Goal: Task Accomplishment & Management: Complete application form

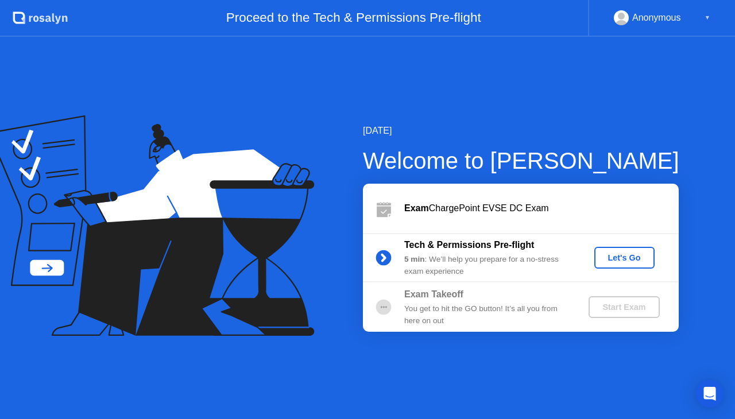
click at [619, 254] on div "Let's Go" at bounding box center [624, 257] width 51 height 9
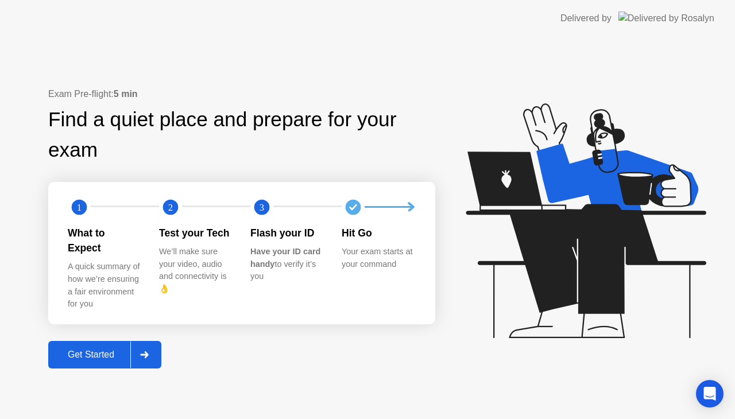
click at [65, 350] on div "Get Started" at bounding box center [91, 355] width 79 height 10
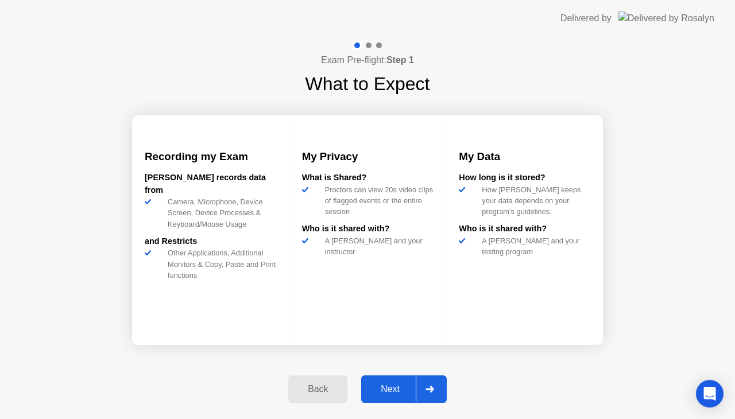
click at [386, 392] on div "Next" at bounding box center [390, 389] width 51 height 10
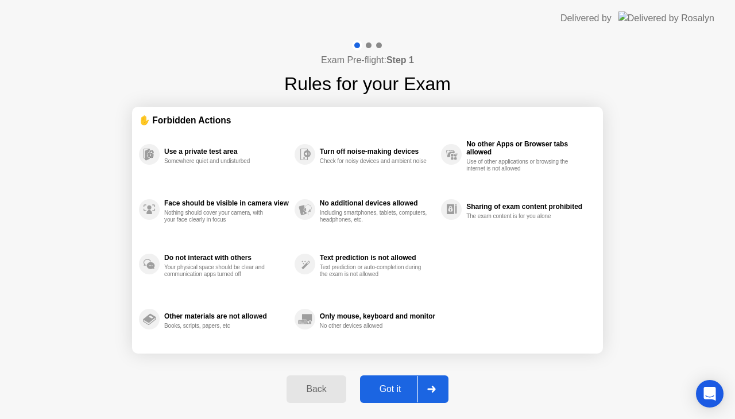
click at [386, 393] on div "Got it" at bounding box center [390, 389] width 54 height 10
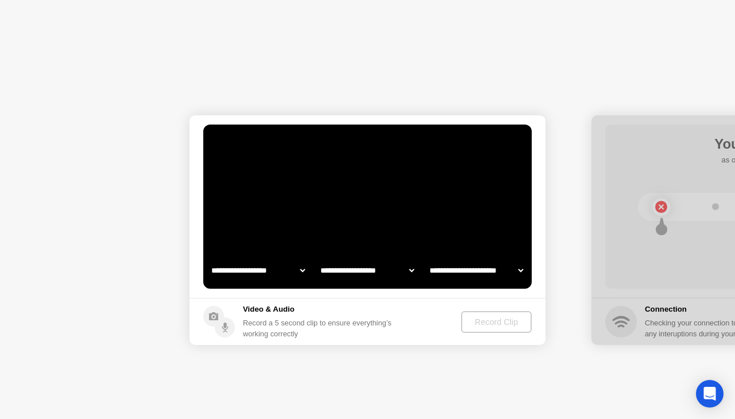
select select "**********"
select select "*******"
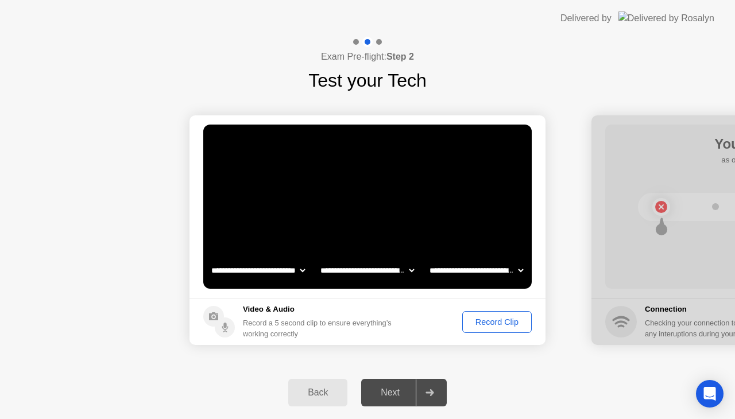
click at [488, 321] on div "Record Clip" at bounding box center [496, 321] width 61 height 9
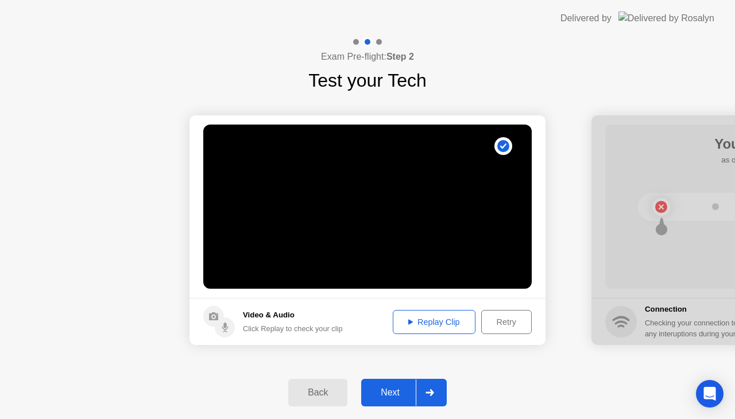
click at [396, 389] on div "Next" at bounding box center [390, 392] width 51 height 10
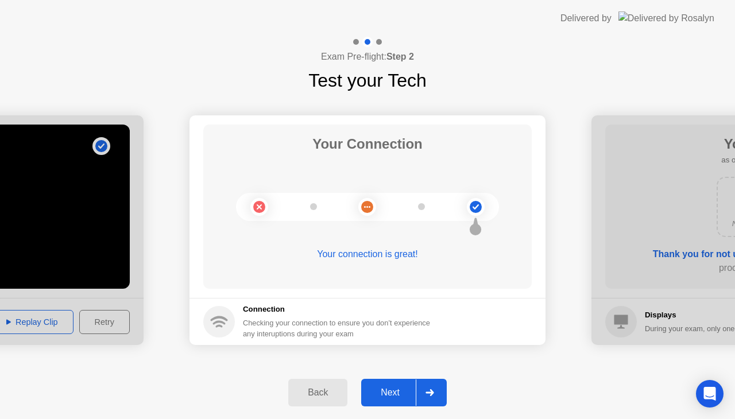
click at [396, 389] on div "Next" at bounding box center [390, 392] width 51 height 10
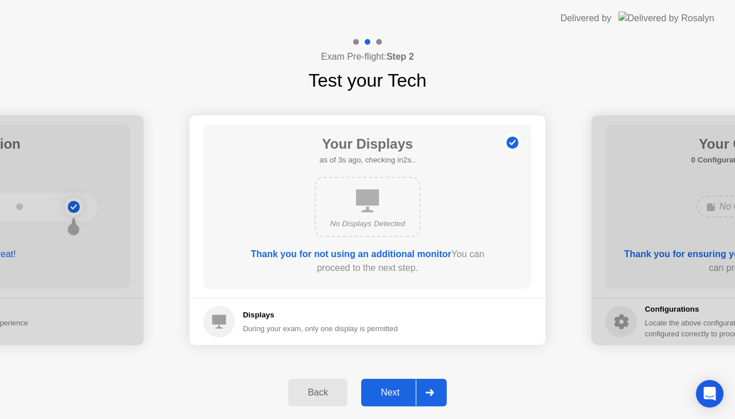
click at [396, 389] on div "Next" at bounding box center [390, 392] width 51 height 10
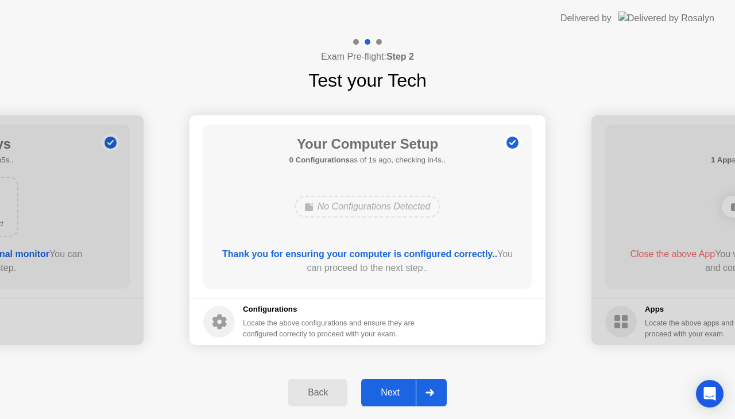
click at [396, 389] on div "Next" at bounding box center [390, 392] width 51 height 10
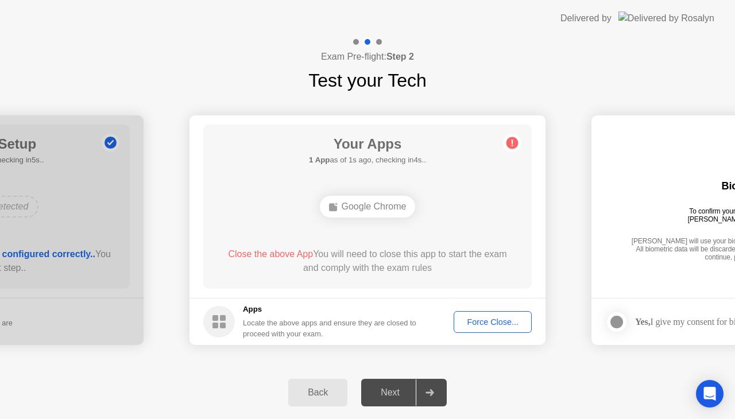
click at [503, 320] on div "Force Close..." at bounding box center [493, 321] width 70 height 9
click at [489, 319] on div "Force Close..." at bounding box center [493, 321] width 70 height 9
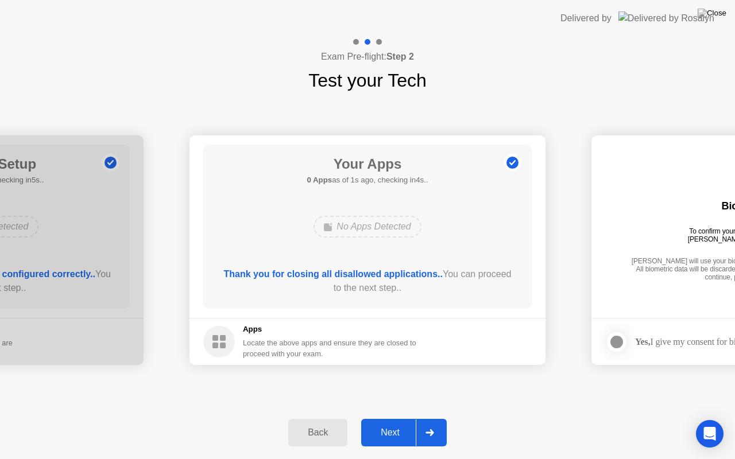
click at [401, 418] on div "Next" at bounding box center [390, 433] width 51 height 10
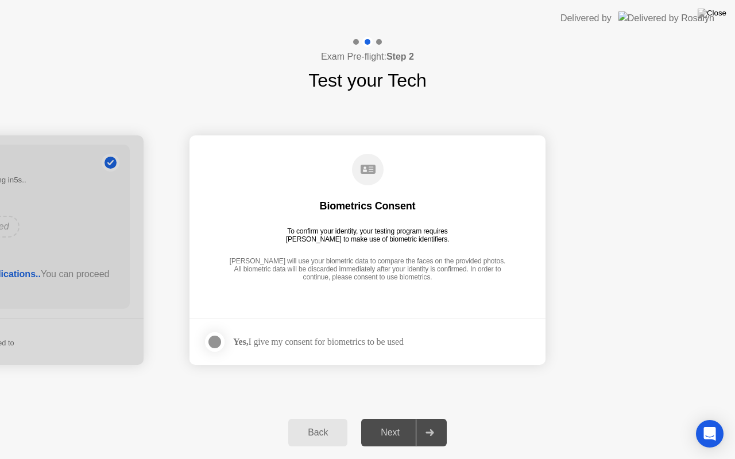
click at [215, 342] on div at bounding box center [215, 342] width 14 height 14
click at [394, 418] on div "Next" at bounding box center [390, 433] width 51 height 10
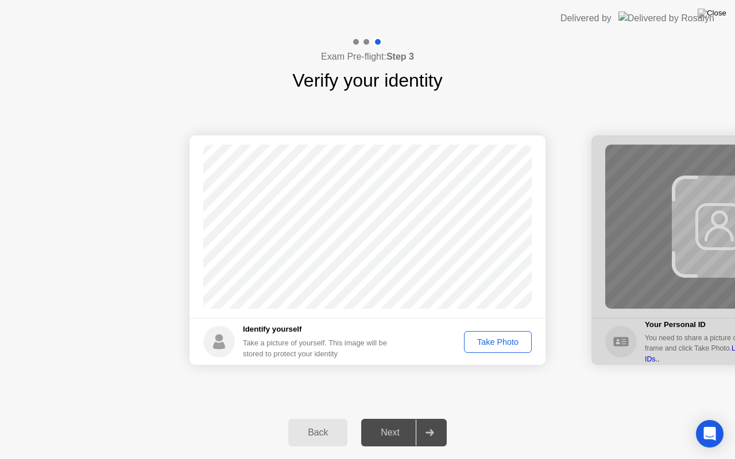
click at [499, 343] on div "Take Photo" at bounding box center [498, 342] width 60 height 9
click at [396, 418] on div "Next" at bounding box center [390, 433] width 51 height 10
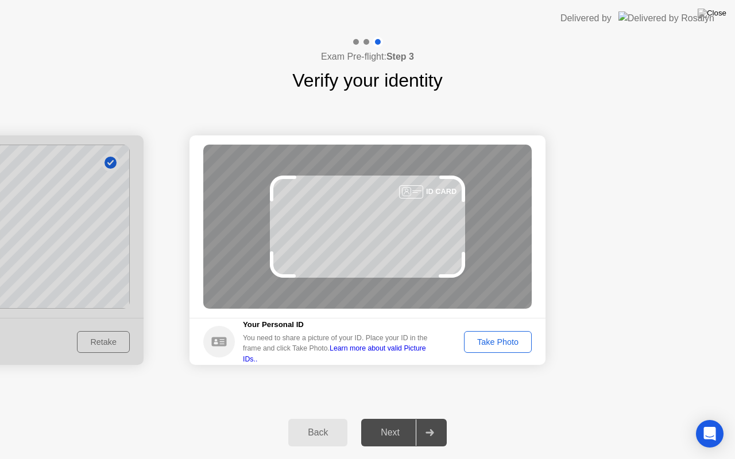
click at [485, 338] on div "Take Photo" at bounding box center [498, 342] width 60 height 9
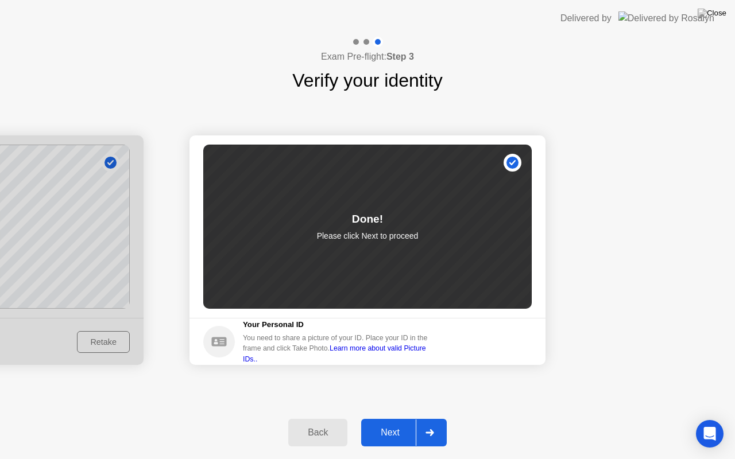
click at [381, 418] on div "Next" at bounding box center [390, 433] width 51 height 10
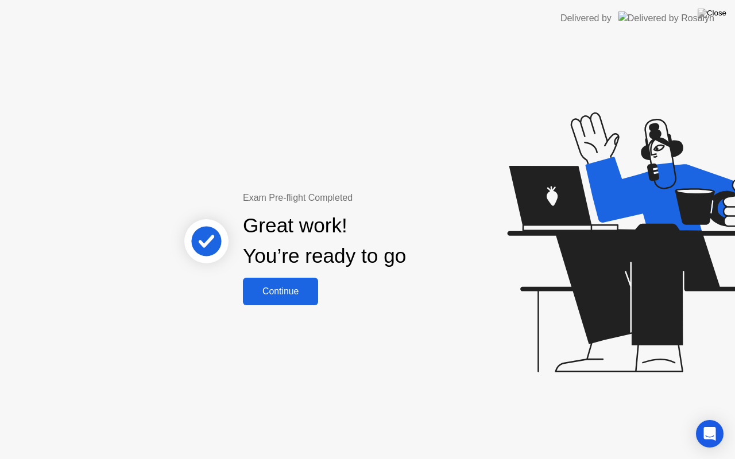
click at [282, 297] on div "Continue" at bounding box center [280, 291] width 68 height 10
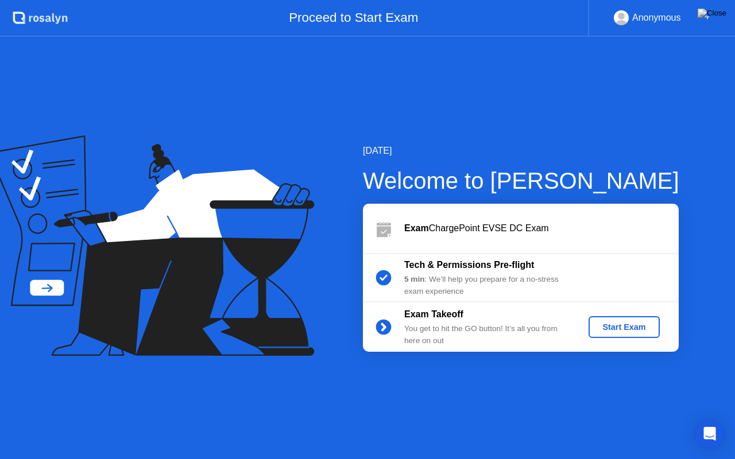
click at [634, 324] on div "Start Exam" at bounding box center [623, 327] width 61 height 9
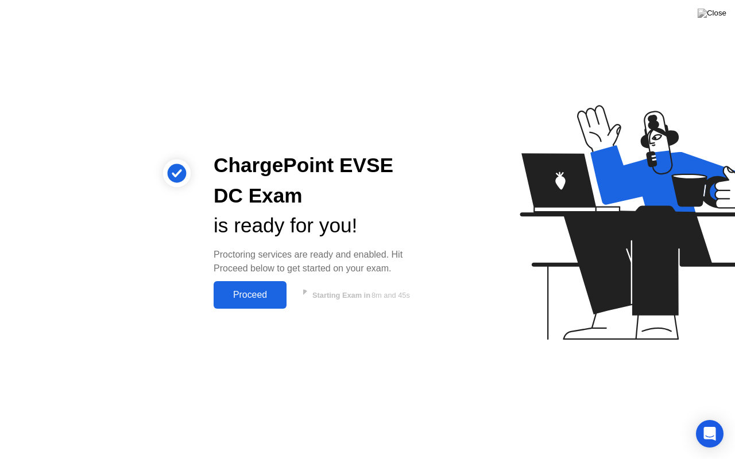
click at [249, 291] on div "Proceed" at bounding box center [250, 295] width 66 height 10
